Goal: Task Accomplishment & Management: Complete application form

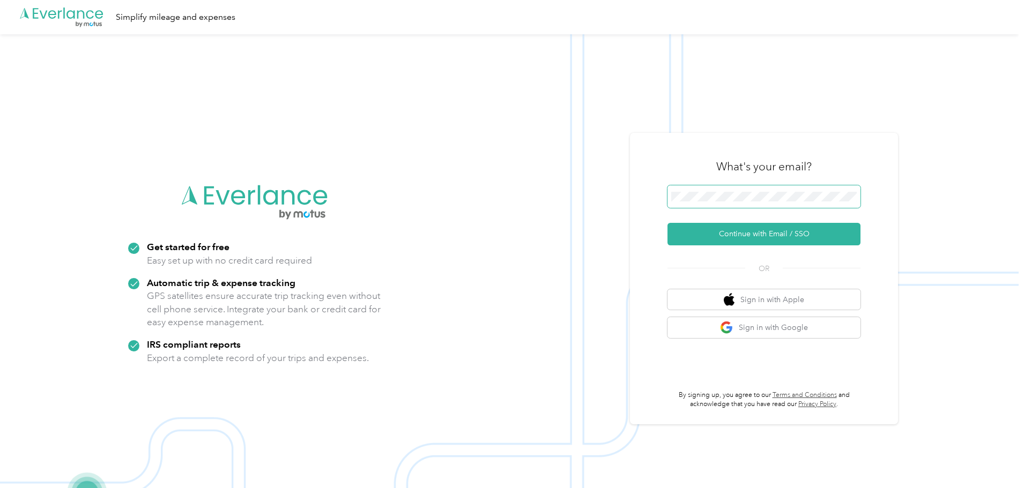
click at [780, 190] on span at bounding box center [763, 197] width 193 height 23
click at [740, 231] on button "Continue with Email / SSO" at bounding box center [763, 234] width 193 height 23
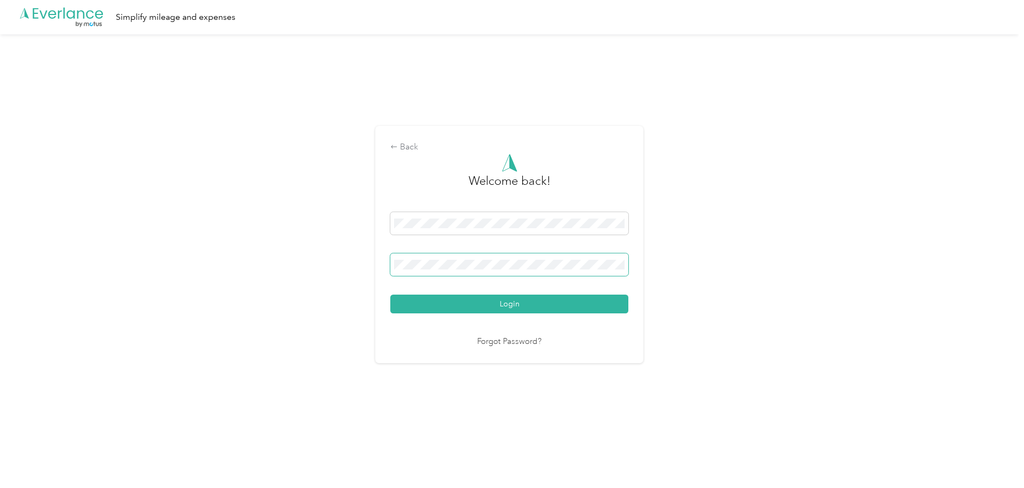
click at [390, 295] on button "Login" at bounding box center [509, 304] width 238 height 19
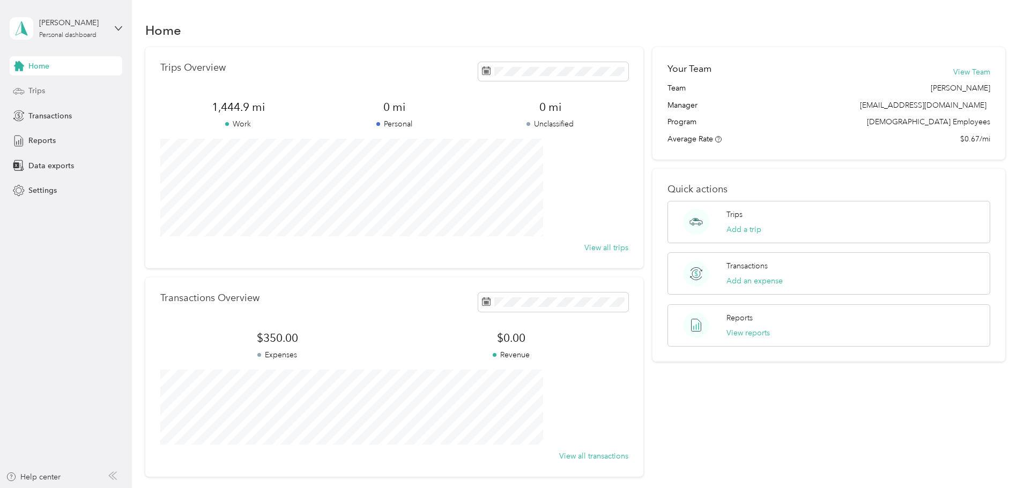
click at [65, 95] on div "Trips" at bounding box center [66, 90] width 113 height 19
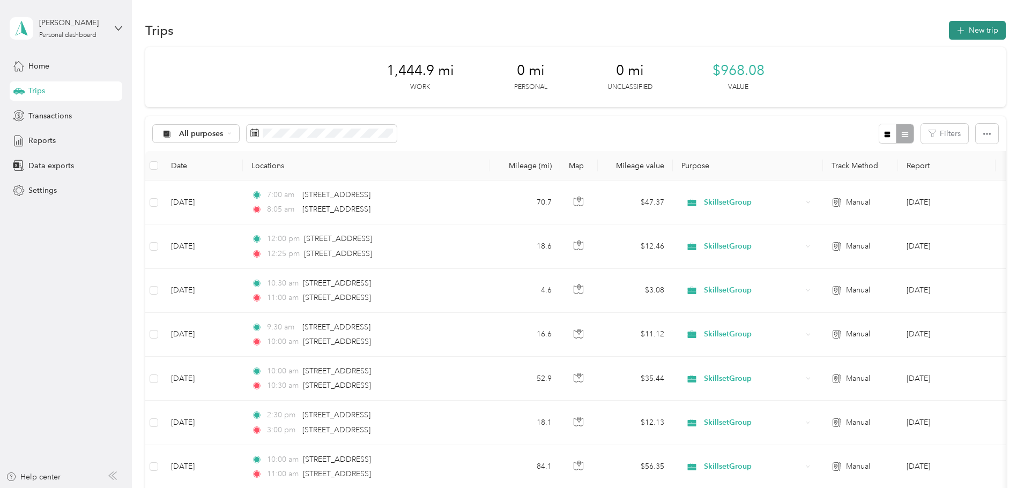
click at [949, 34] on button "New trip" at bounding box center [977, 30] width 57 height 19
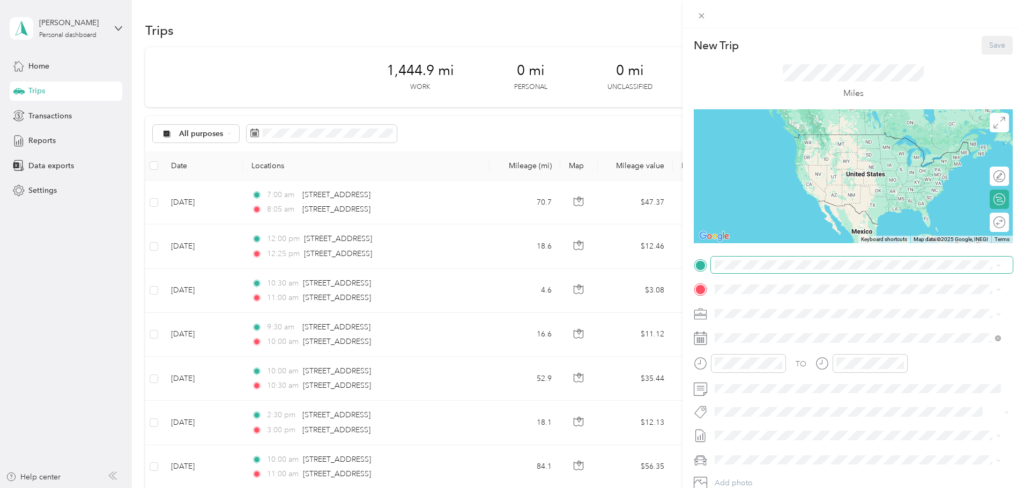
click at [803, 270] on span at bounding box center [862, 265] width 302 height 17
click at [798, 257] on span at bounding box center [862, 265] width 302 height 17
click at [786, 303] on span "[STREET_ADDRESS][US_STATE]" at bounding box center [788, 304] width 107 height 10
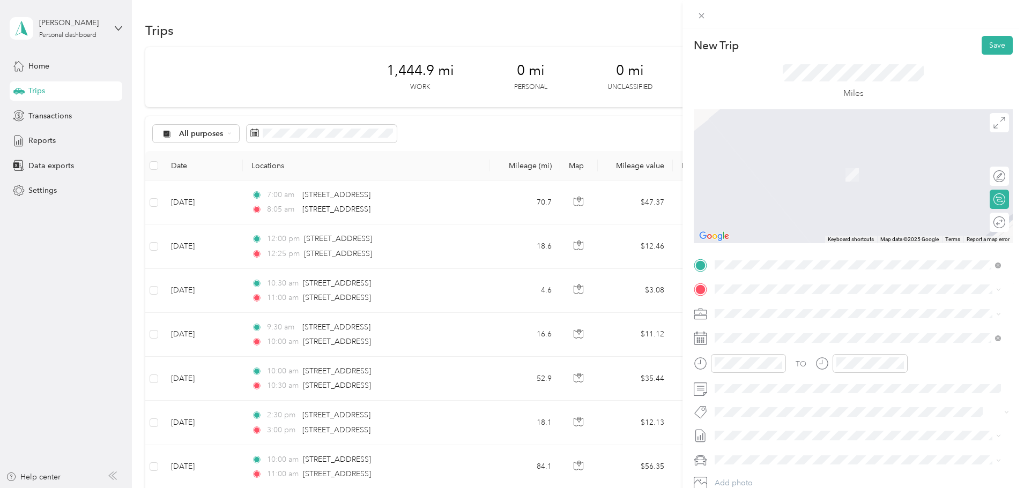
click at [767, 317] on li "[STREET_ADDRESS][PERSON_NAME][US_STATE]" at bounding box center [858, 327] width 294 height 22
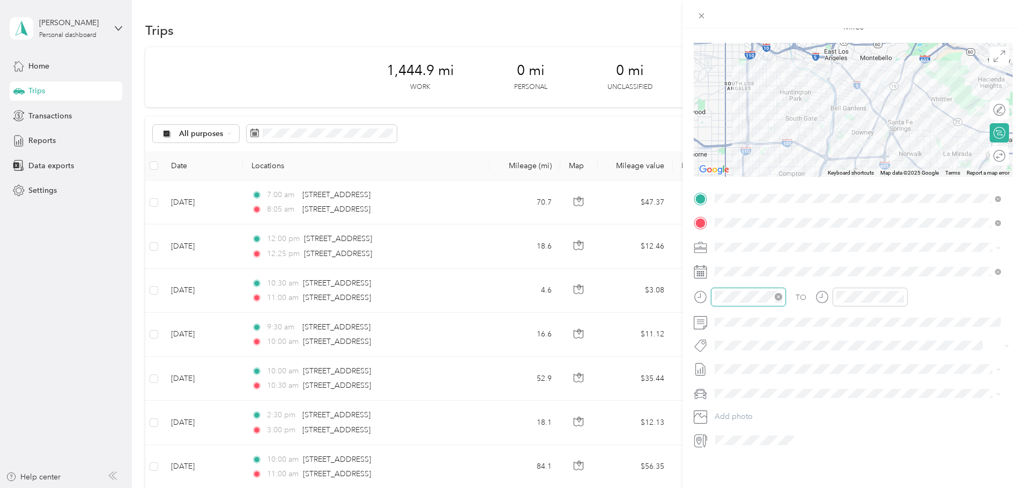
scroll to position [15, 0]
click at [726, 381] on div "09" at bounding box center [726, 383] width 26 height 15
click at [758, 376] on div "30" at bounding box center [757, 372] width 26 height 15
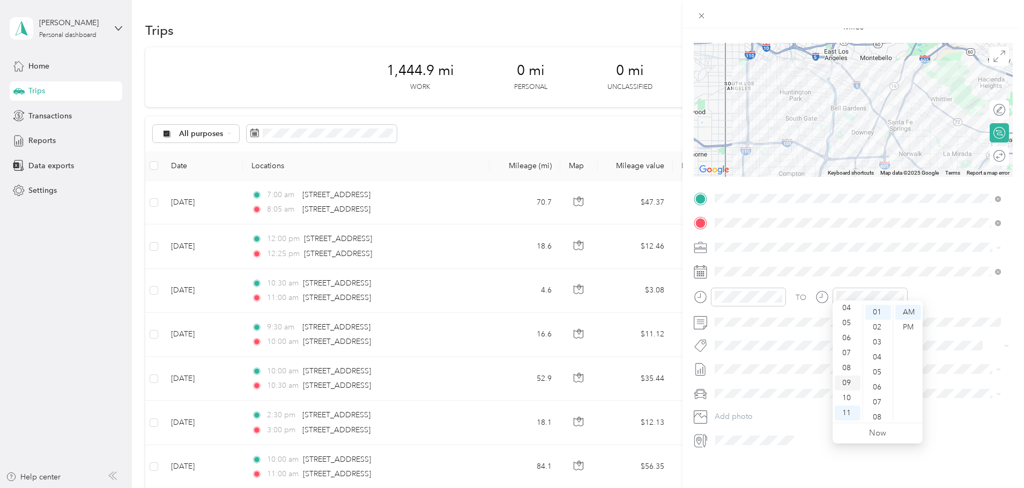
click at [850, 390] on div "09" at bounding box center [848, 383] width 26 height 15
click at [849, 396] on div "10" at bounding box center [848, 398] width 26 height 15
click at [878, 311] on div "00" at bounding box center [878, 312] width 26 height 15
click at [997, 158] on icon at bounding box center [998, 158] width 3 height 0
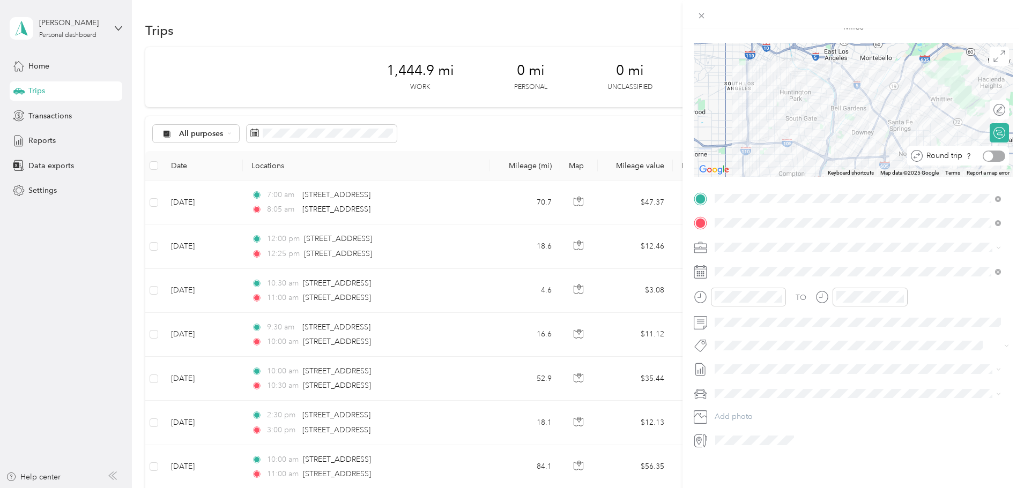
click at [989, 151] on div at bounding box center [994, 156] width 23 height 11
click at [697, 17] on icon at bounding box center [701, 15] width 9 height 9
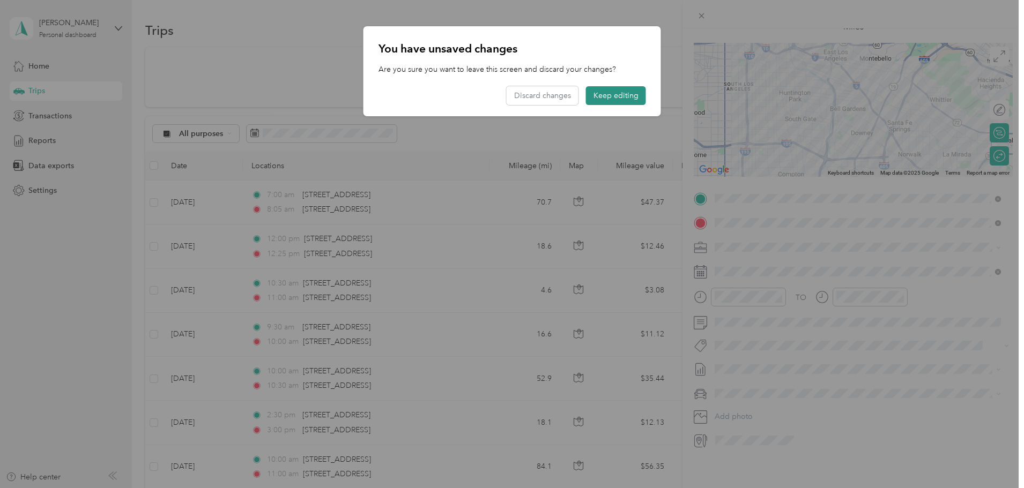
click at [627, 98] on button "Keep editing" at bounding box center [616, 95] width 60 height 19
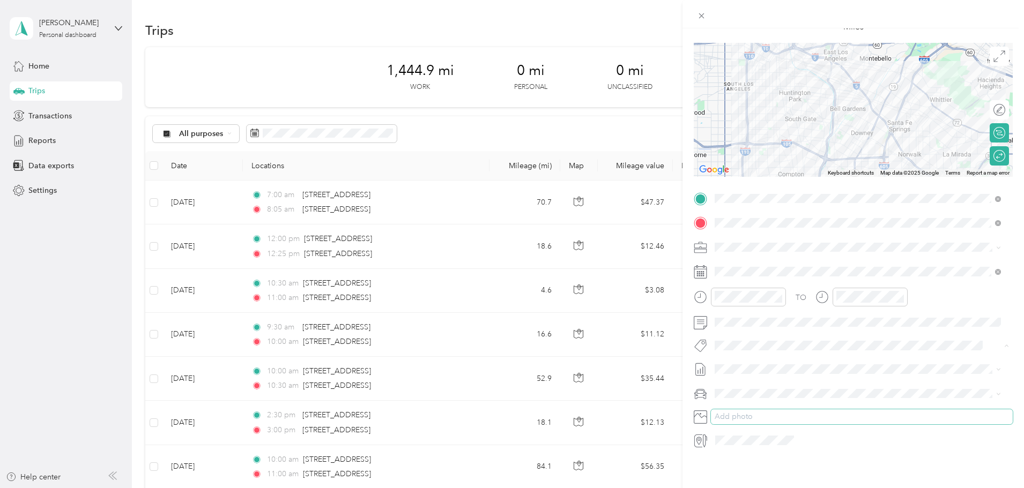
click at [772, 410] on button "Add photo" at bounding box center [862, 417] width 302 height 15
click at [996, 151] on div "Round trip" at bounding box center [968, 156] width 75 height 11
click at [996, 151] on div at bounding box center [1000, 156] width 10 height 10
click at [996, 151] on div at bounding box center [994, 156] width 23 height 11
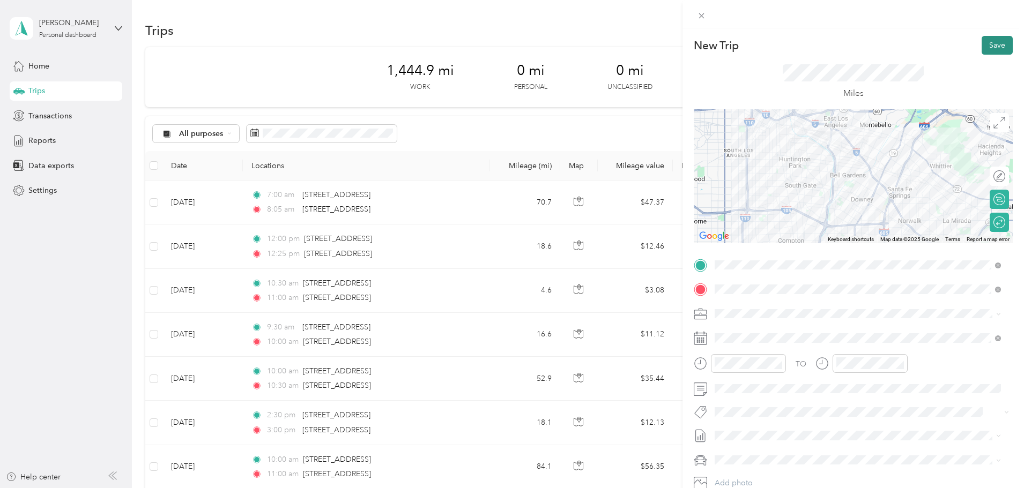
click at [991, 36] on button "Save" at bounding box center [997, 45] width 31 height 19
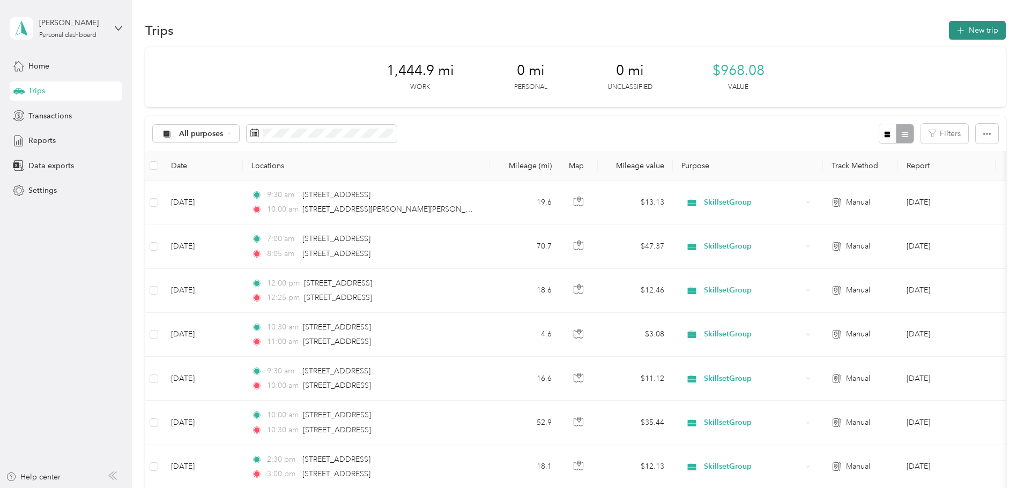
click at [949, 32] on button "New trip" at bounding box center [977, 30] width 57 height 19
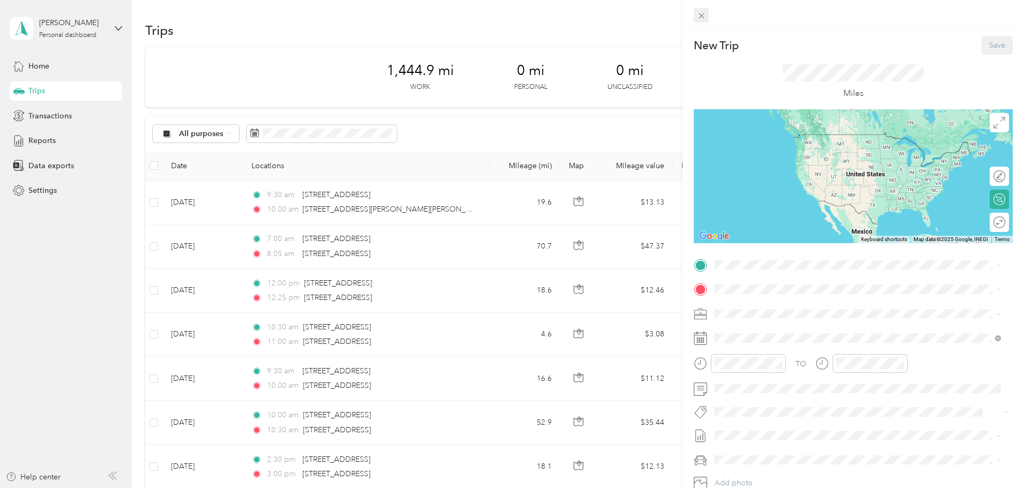
click at [703, 13] on icon at bounding box center [701, 15] width 9 height 9
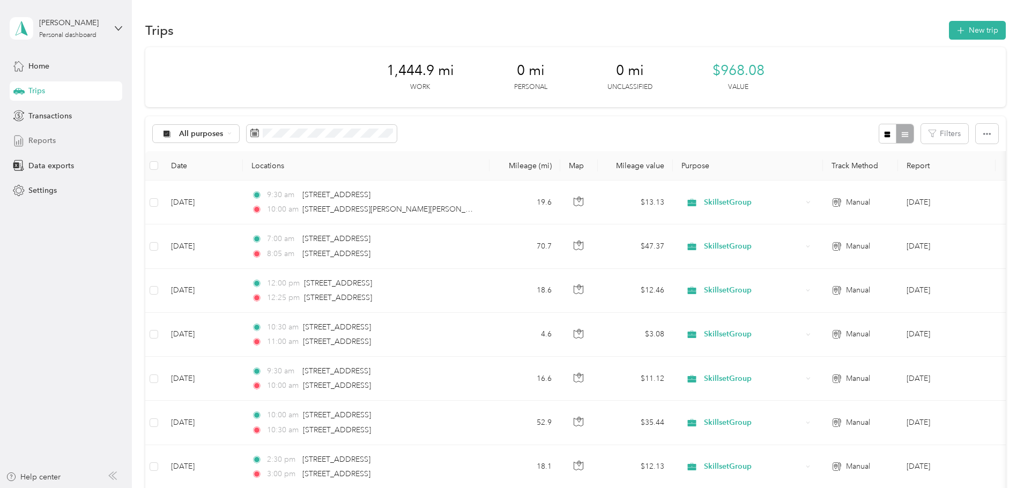
click at [51, 146] on span "Reports" at bounding box center [41, 140] width 27 height 11
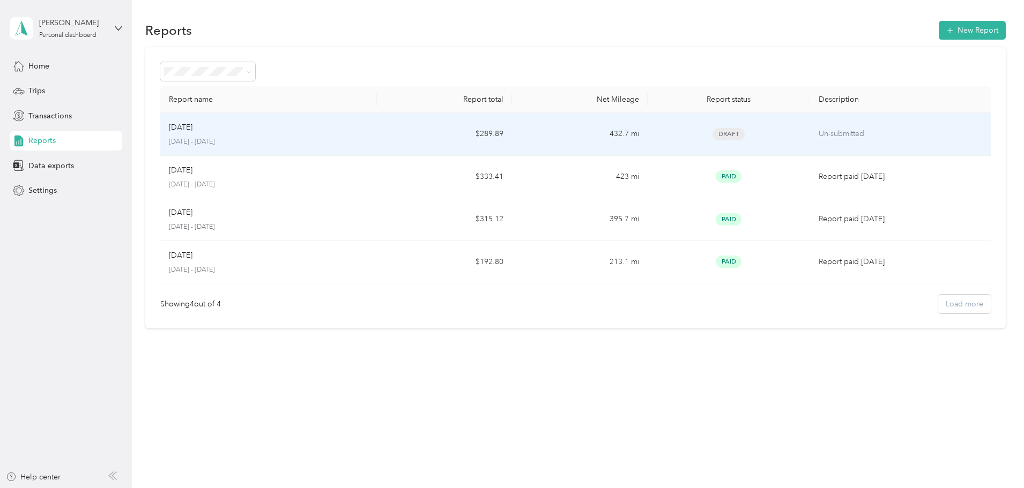
click at [368, 134] on div "Sep [DATE] - [DATE]" at bounding box center [268, 134] width 199 height 25
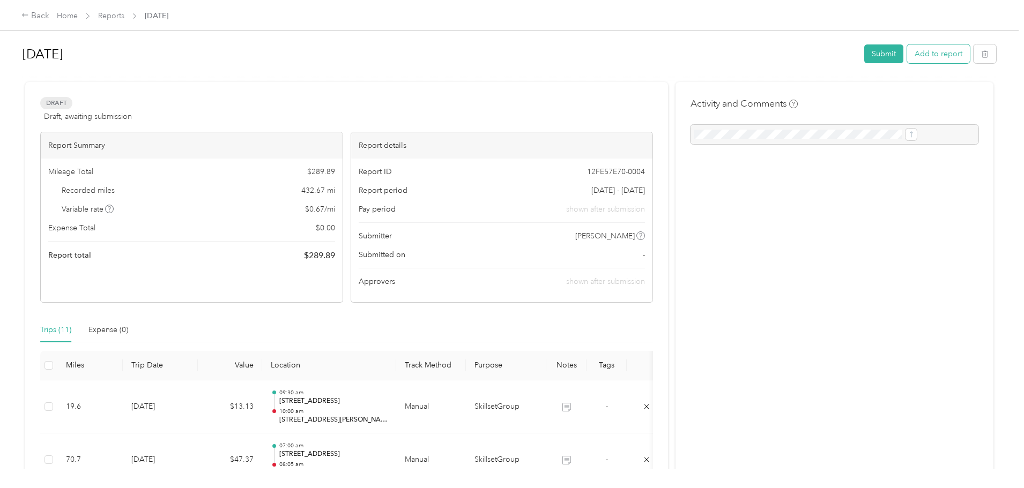
click at [907, 56] on button "Add to report" at bounding box center [938, 53] width 63 height 19
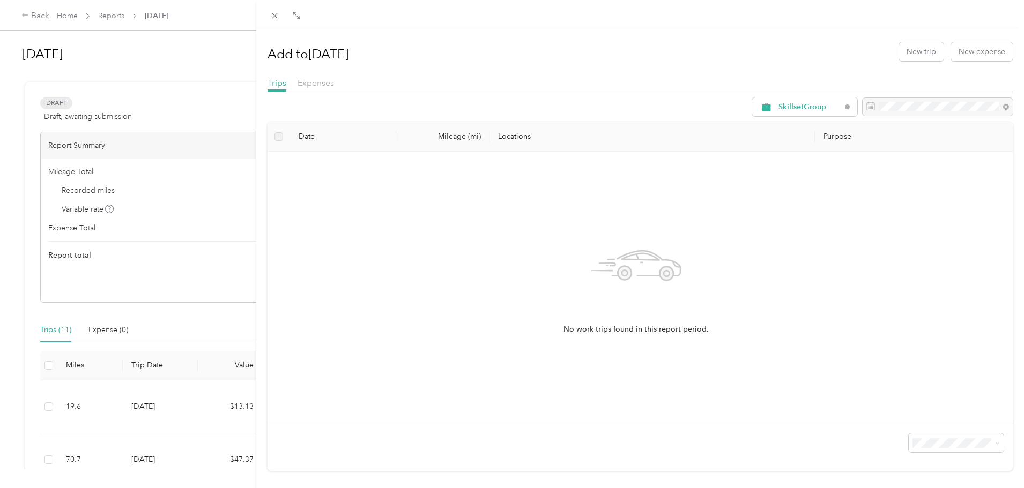
click at [313, 77] on div "Expenses" at bounding box center [316, 83] width 36 height 13
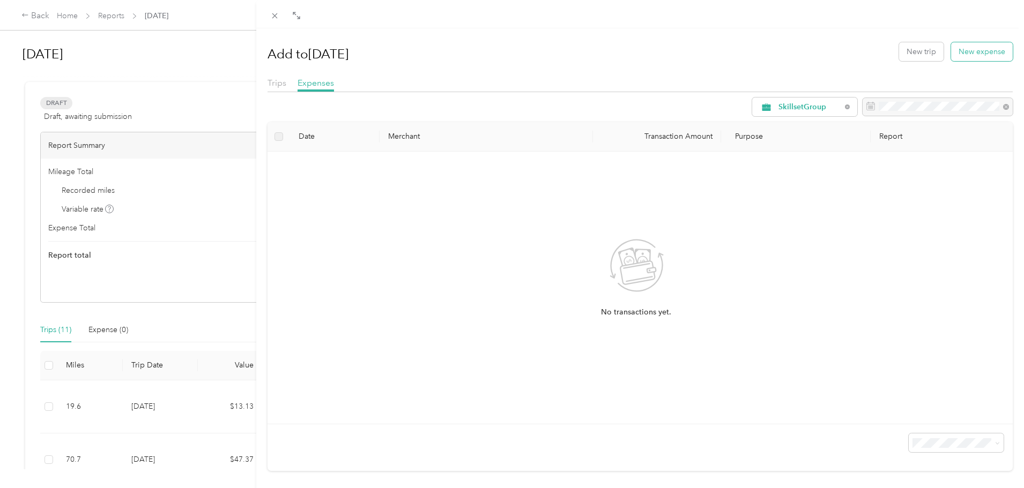
click at [965, 56] on button "New expense" at bounding box center [982, 51] width 62 height 19
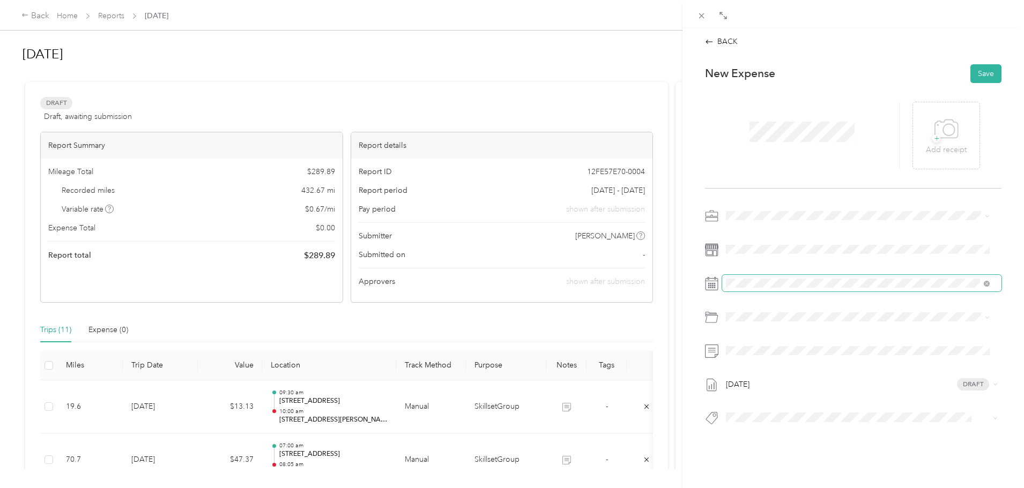
click at [754, 290] on div "[DATE] Draft" at bounding box center [853, 320] width 296 height 226
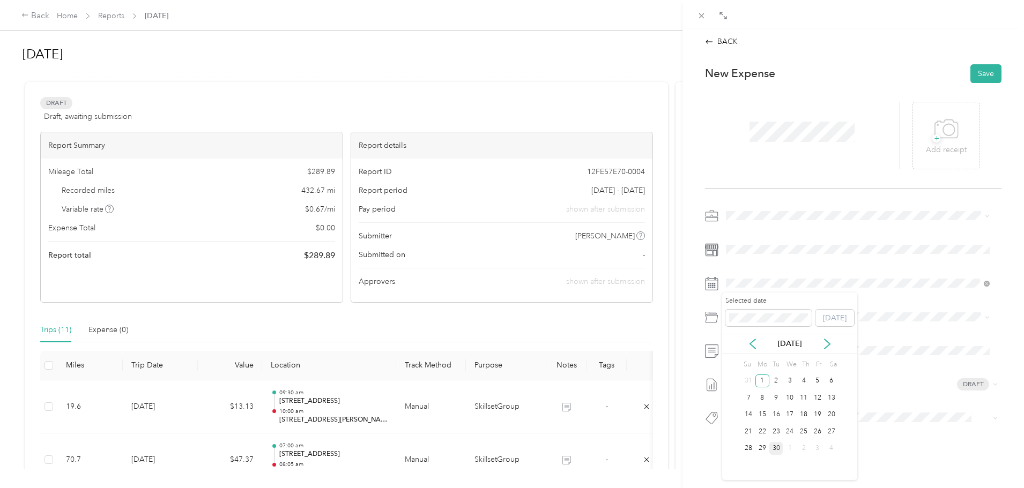
click at [771, 448] on div "30" at bounding box center [776, 448] width 14 height 13
click at [804, 488] on div "Drag to resize Click to close BACK This expense cannot be edited because it is …" at bounding box center [509, 488] width 1019 height 0
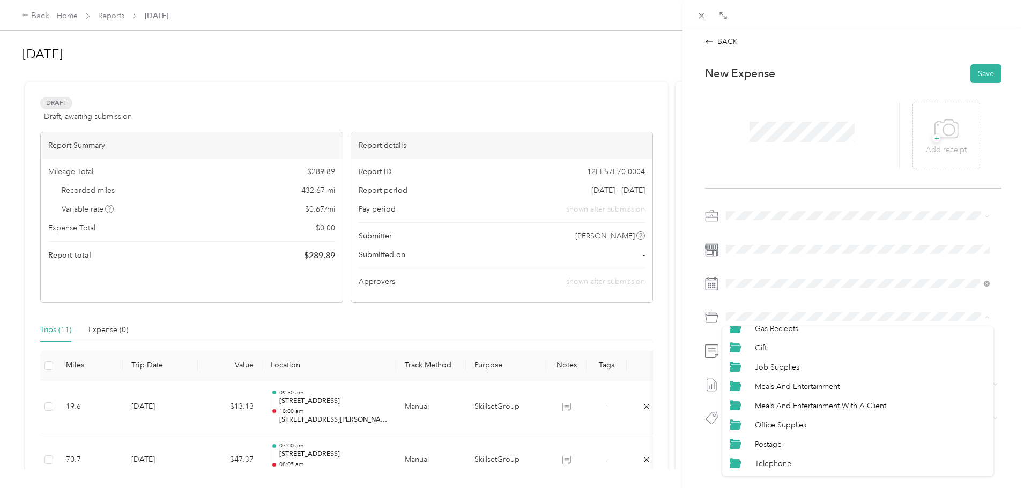
scroll to position [123, 0]
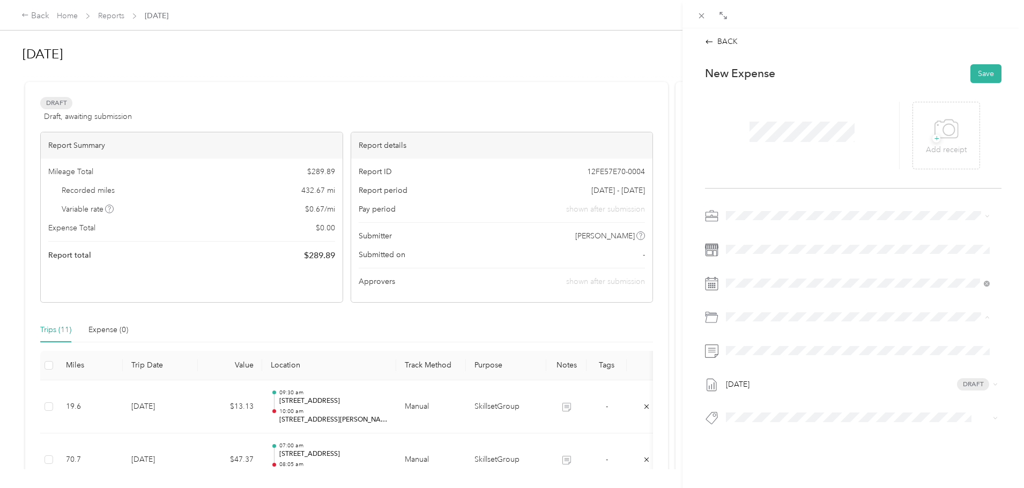
click at [789, 445] on span "Telephone" at bounding box center [773, 447] width 36 height 9
click at [934, 125] on icon at bounding box center [946, 129] width 24 height 29
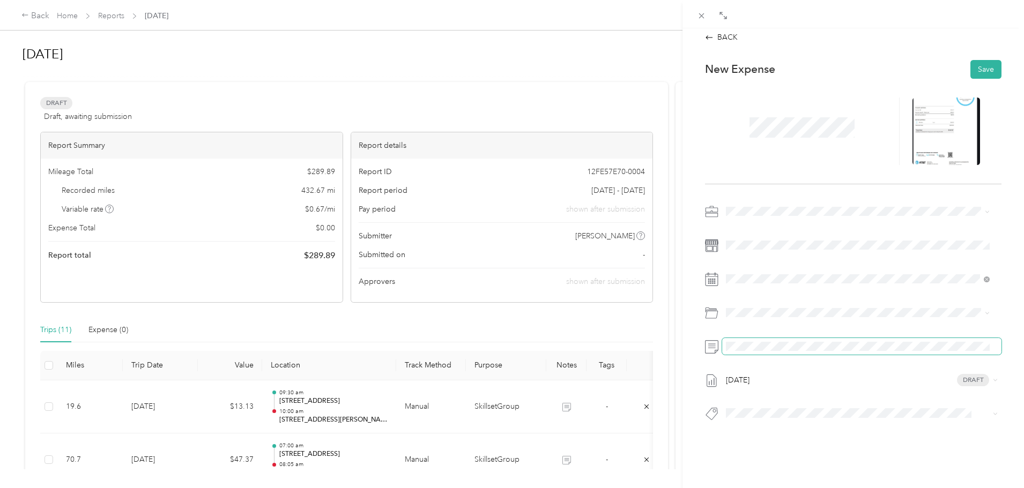
scroll to position [0, 0]
click at [721, 355] on div at bounding box center [853, 351] width 296 height 17
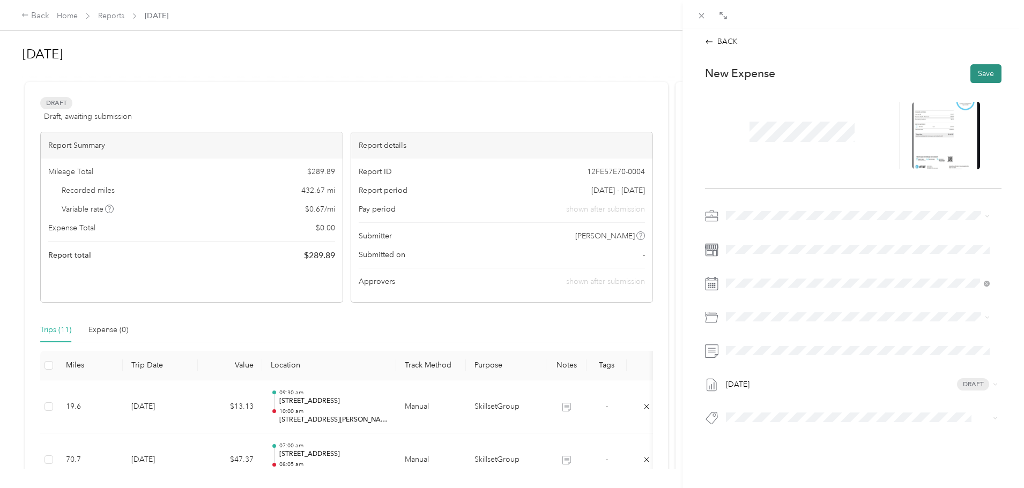
click at [972, 78] on button "Save" at bounding box center [985, 73] width 31 height 19
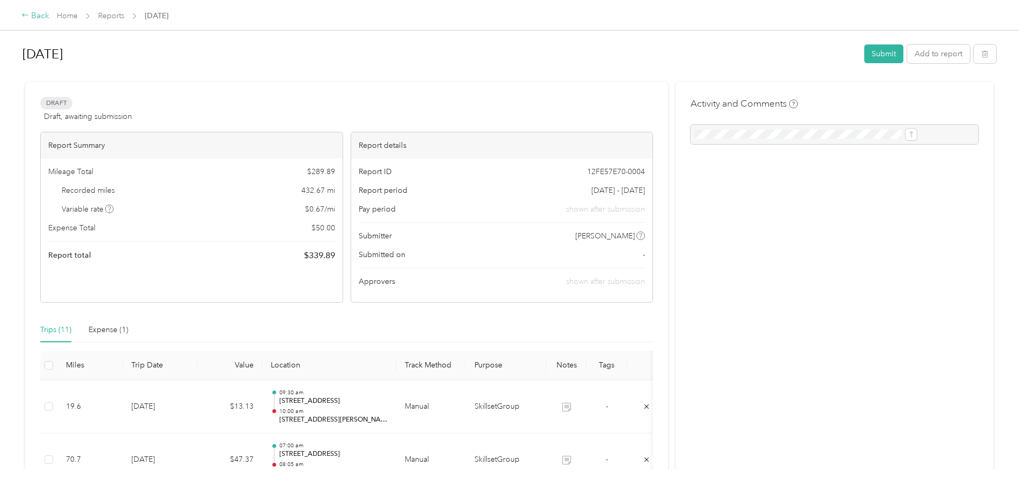
click at [49, 14] on div "Back" at bounding box center [35, 16] width 28 height 13
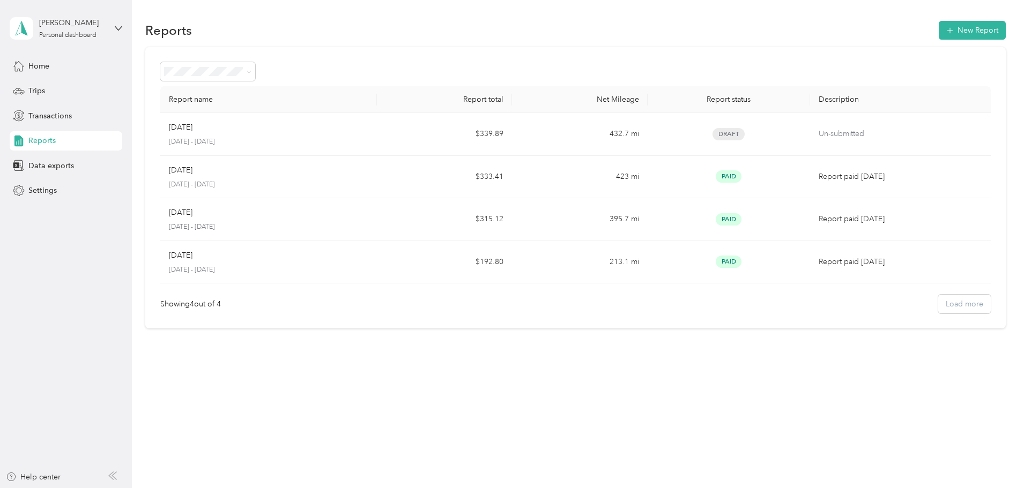
click at [63, 142] on div "Reports" at bounding box center [66, 140] width 113 height 19
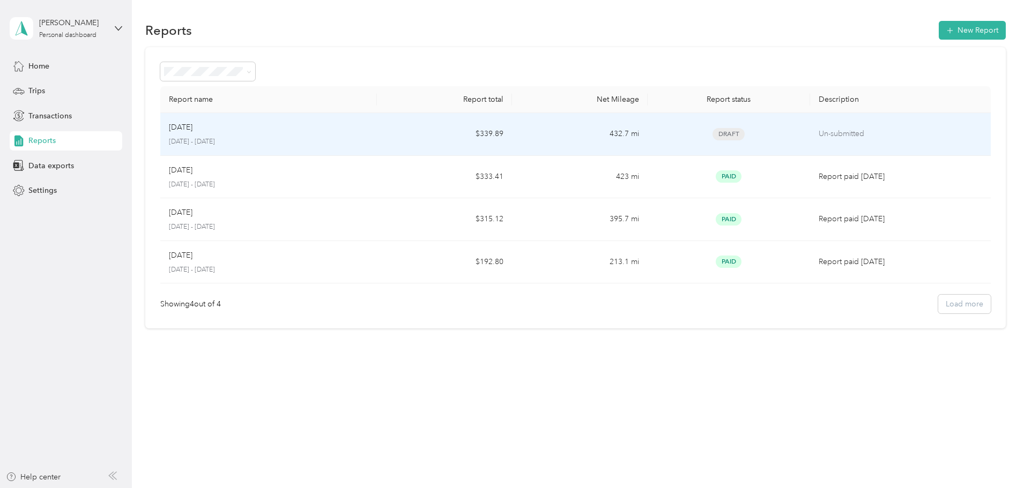
click at [316, 131] on div "[DATE]" at bounding box center [268, 128] width 199 height 12
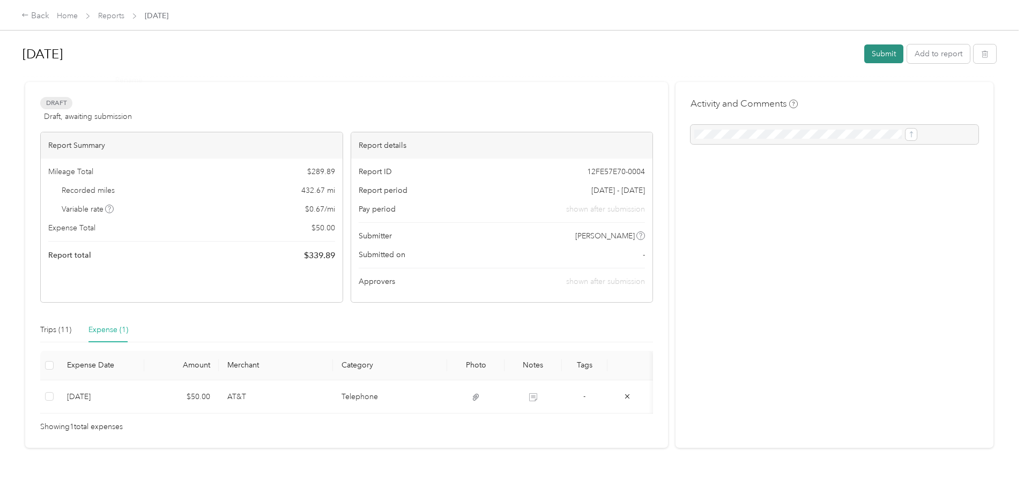
click at [864, 57] on button "Submit" at bounding box center [883, 53] width 39 height 19
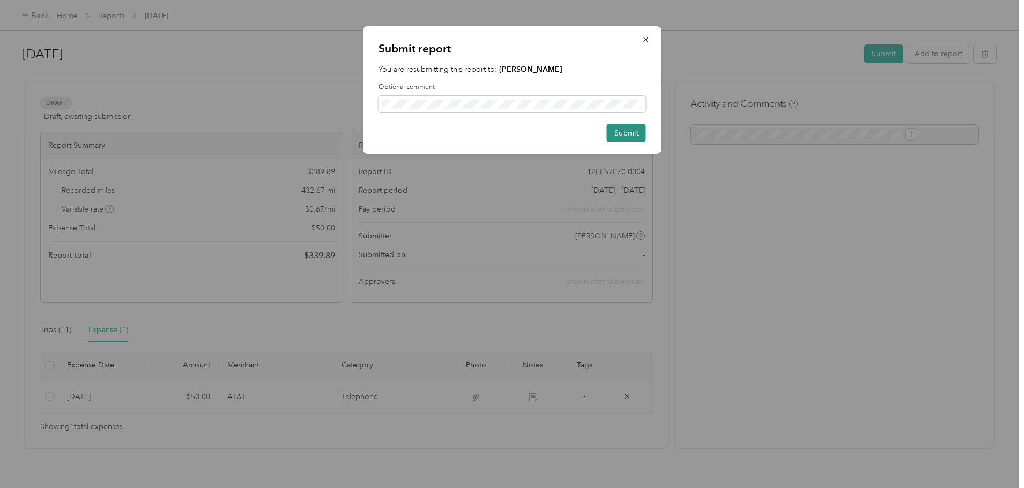
click at [621, 130] on button "Submit" at bounding box center [626, 133] width 39 height 19
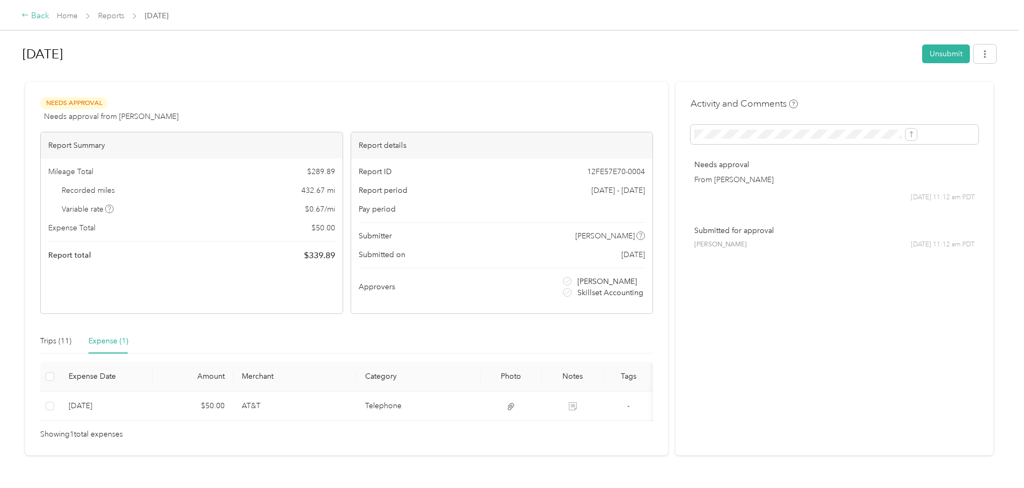
click at [49, 16] on div "Back" at bounding box center [35, 16] width 28 height 13
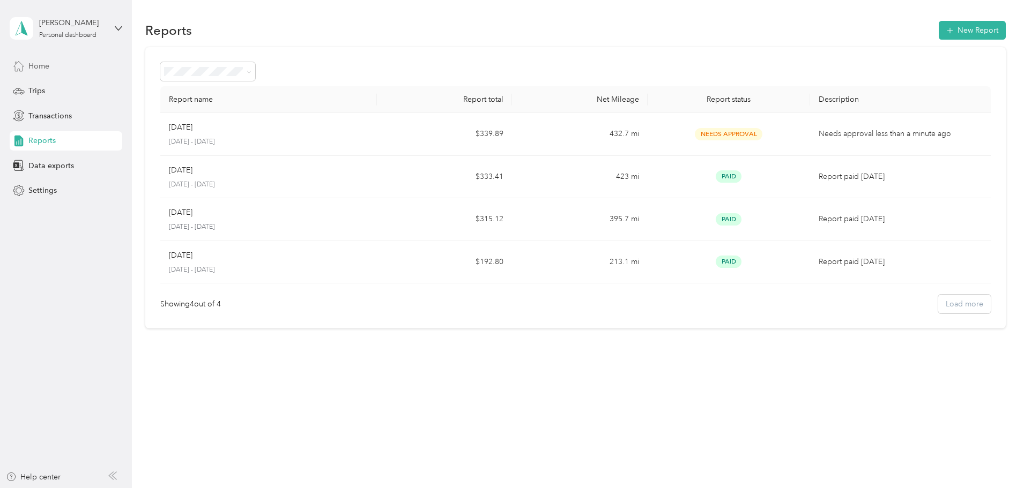
click at [48, 68] on span "Home" at bounding box center [38, 66] width 21 height 11
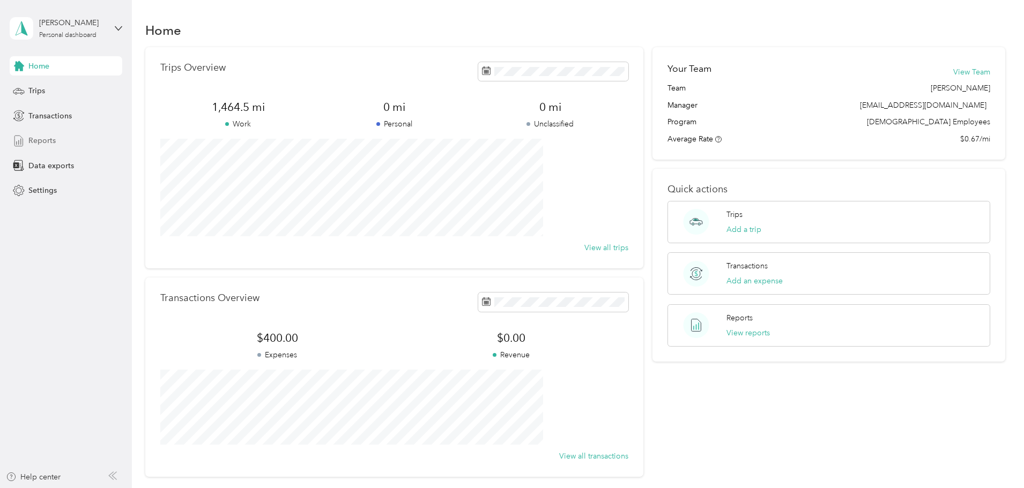
click at [60, 138] on div "Reports" at bounding box center [66, 140] width 113 height 19
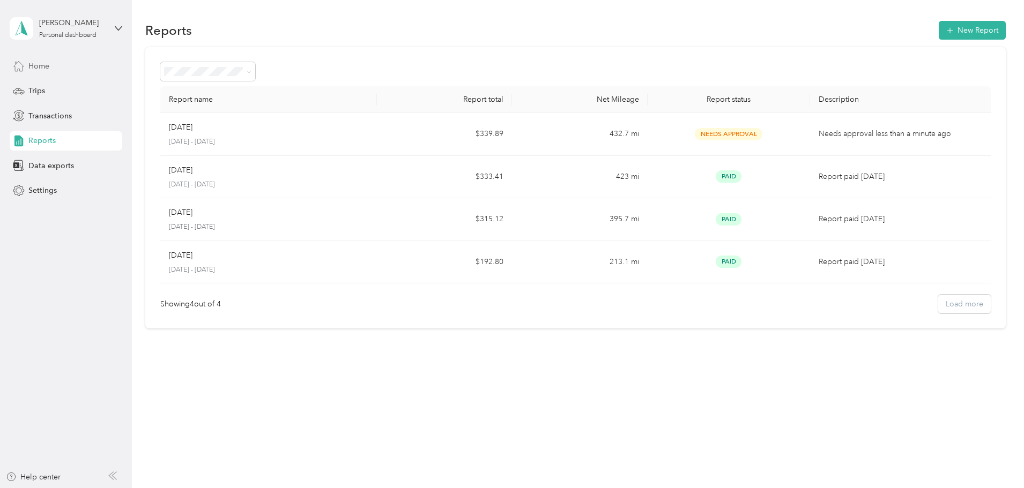
click at [53, 66] on div "Home" at bounding box center [66, 65] width 113 height 19
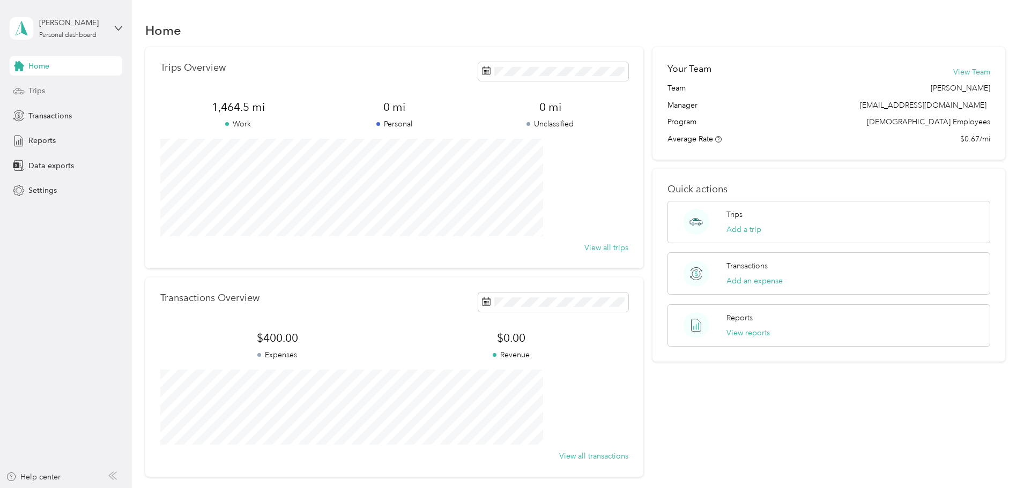
click at [58, 96] on div "Trips" at bounding box center [66, 90] width 113 height 19
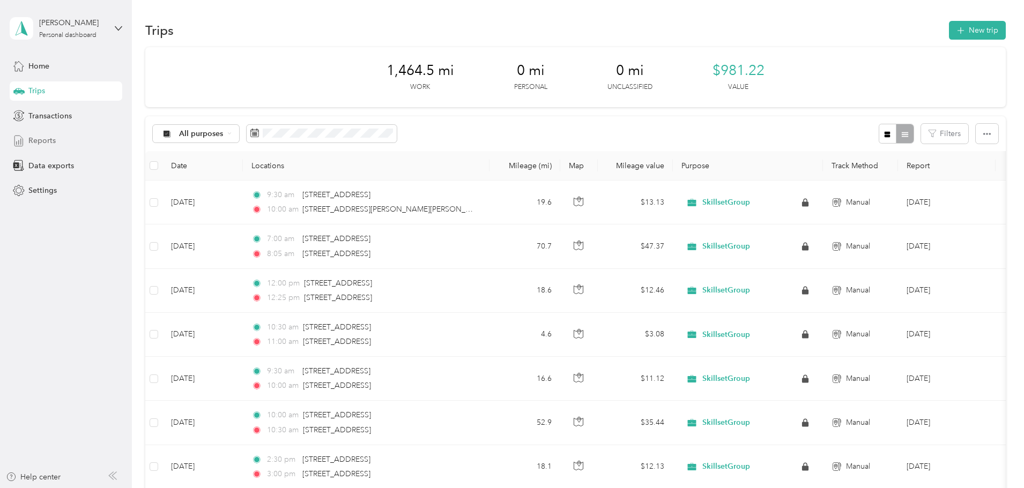
click at [55, 139] on span "Reports" at bounding box center [41, 140] width 27 height 11
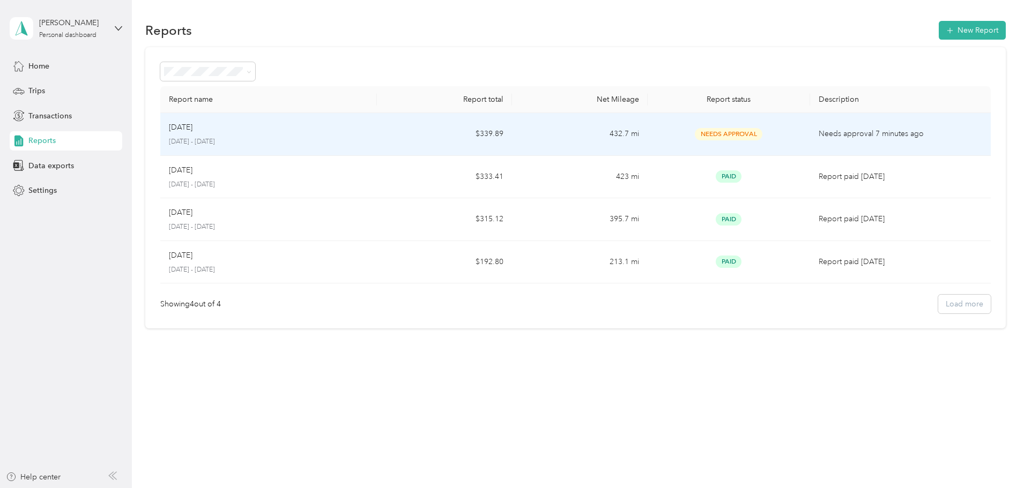
click at [567, 129] on td "432.7 mi" at bounding box center [579, 134] width 135 height 43
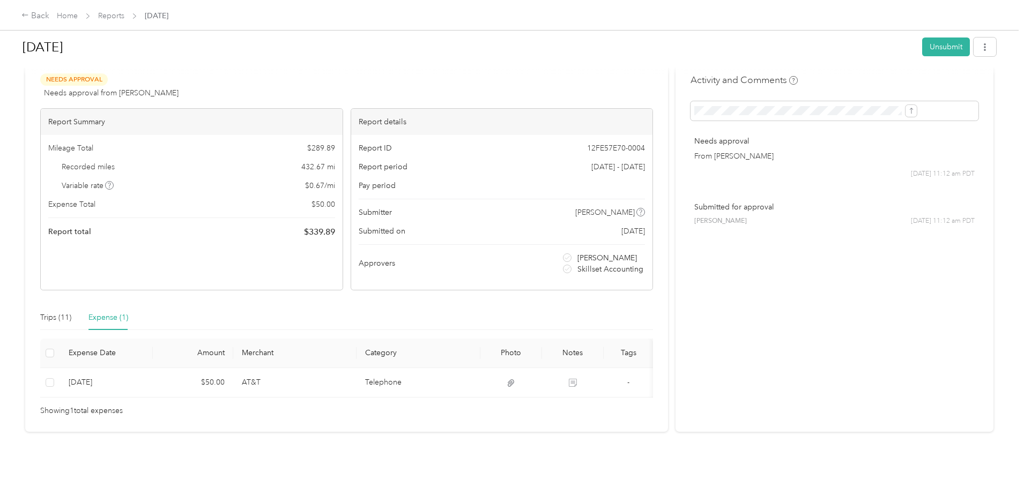
scroll to position [40, 0]
click at [68, 192] on div "Back Home Reports [DATE] [DATE] Unsubmit Needs Approval Needs approval from [PE…" at bounding box center [509, 244] width 1019 height 488
click at [49, 14] on div "Back" at bounding box center [35, 16] width 28 height 13
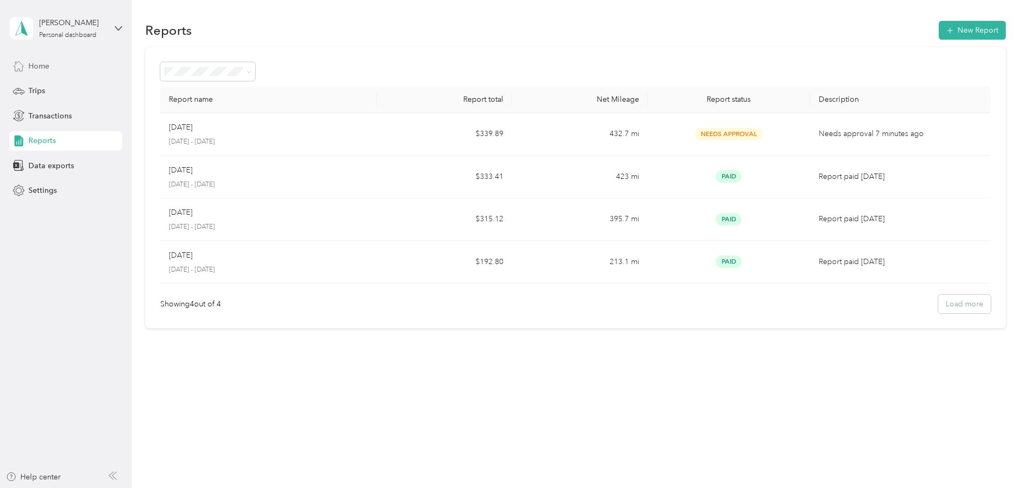
click at [78, 68] on div "Home" at bounding box center [66, 65] width 113 height 19
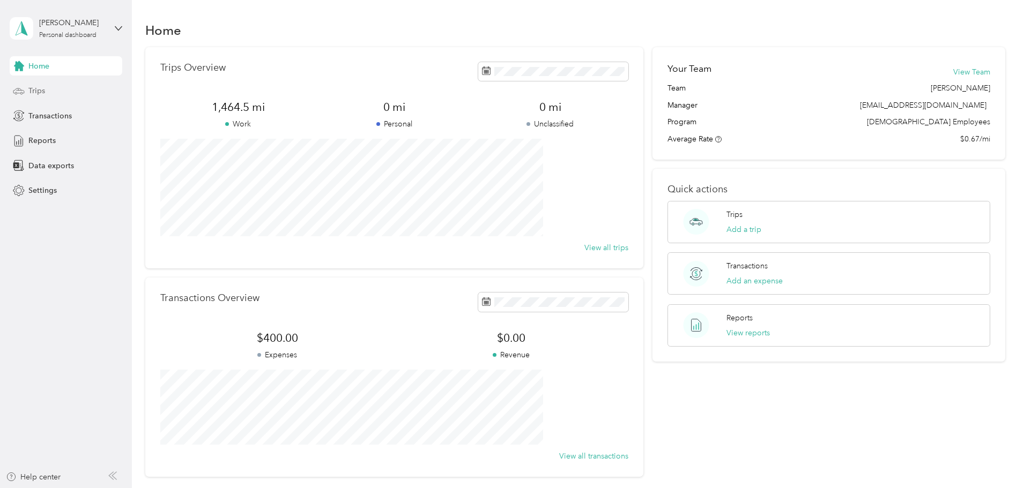
click at [67, 90] on div "Trips" at bounding box center [66, 90] width 113 height 19
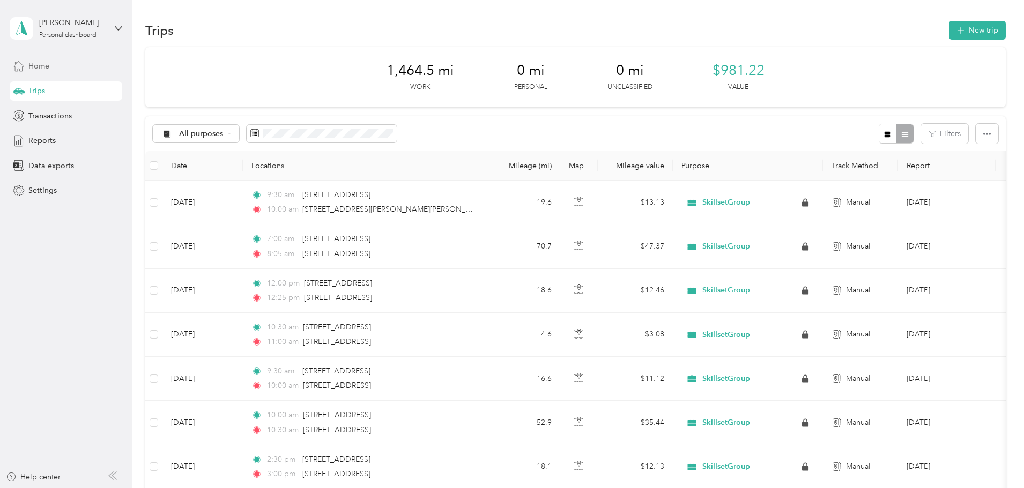
click at [78, 66] on div "Home" at bounding box center [66, 65] width 113 height 19
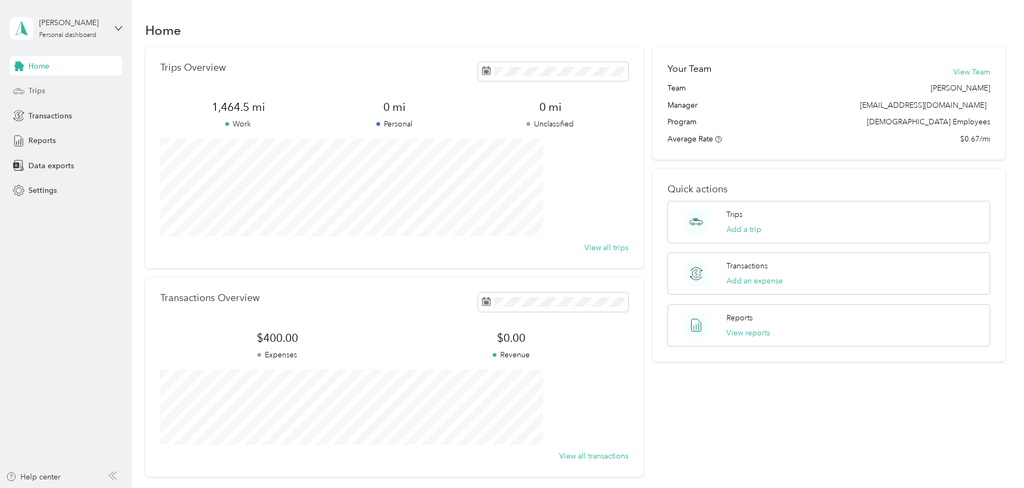
click at [65, 88] on div "Trips" at bounding box center [66, 90] width 113 height 19
